Goal: Task Accomplishment & Management: Manage account settings

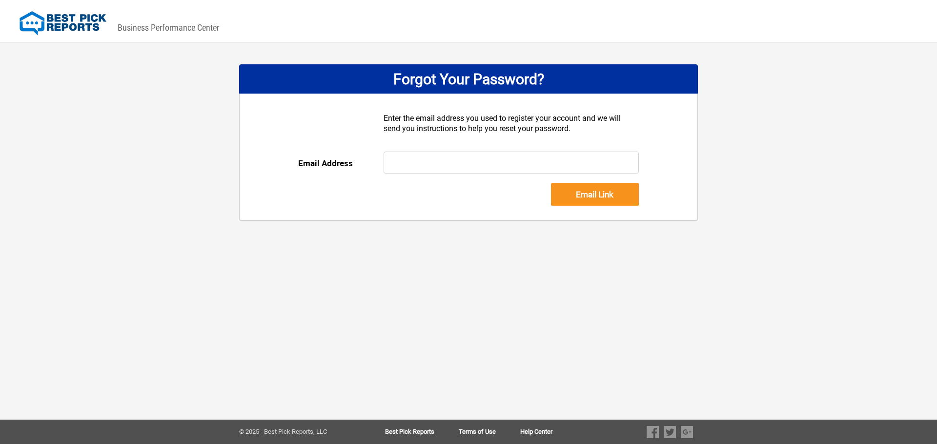
click at [421, 164] on input "text" at bounding box center [511, 163] width 256 height 22
type input "accounting@coolmenow.com"
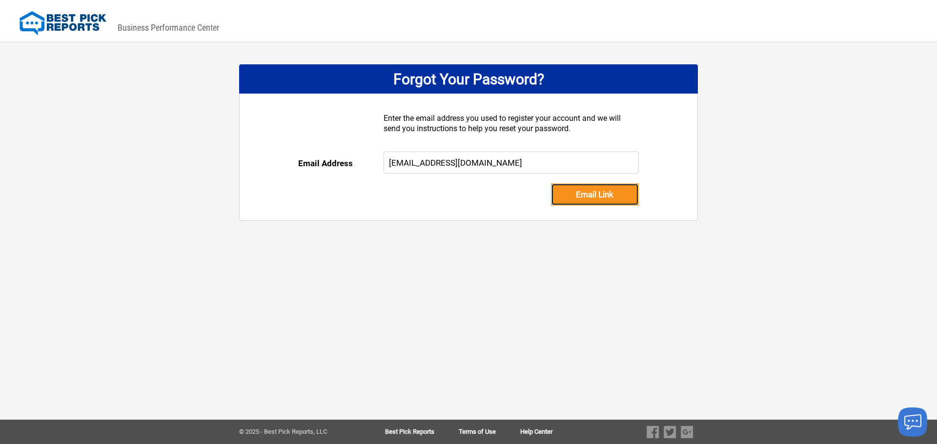
click at [584, 192] on input "Email Link" at bounding box center [595, 194] width 88 height 22
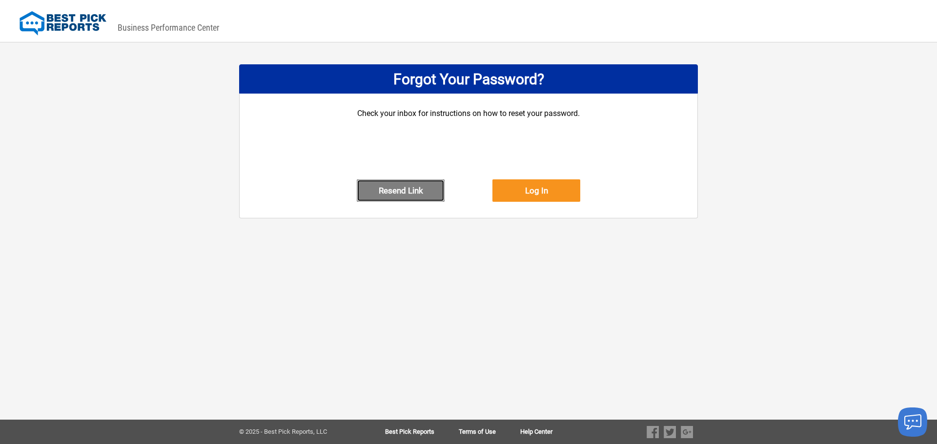
click at [388, 190] on button "Resend Link" at bounding box center [401, 191] width 88 height 22
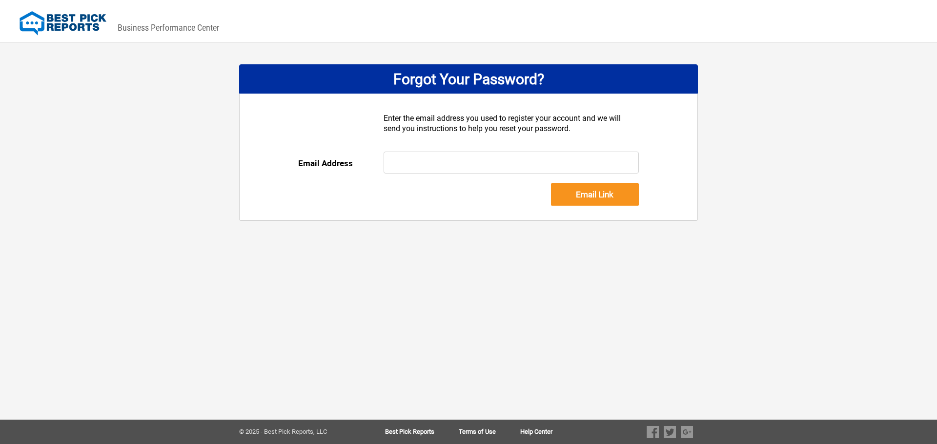
click at [408, 165] on input "text" at bounding box center [511, 163] width 256 height 22
type input "[EMAIL_ADDRESS][DOMAIN_NAME]"
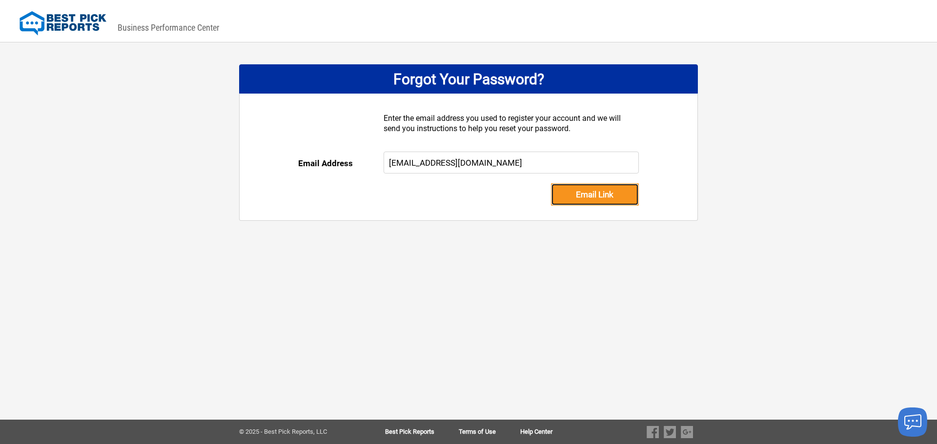
click at [578, 193] on input "Email Link" at bounding box center [595, 194] width 88 height 22
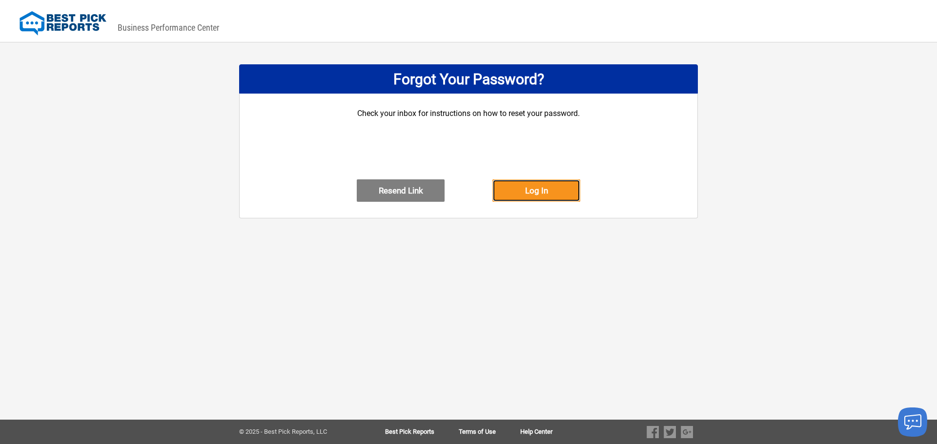
click at [553, 198] on button "Log In" at bounding box center [536, 191] width 88 height 22
